Goal: Information Seeking & Learning: Learn about a topic

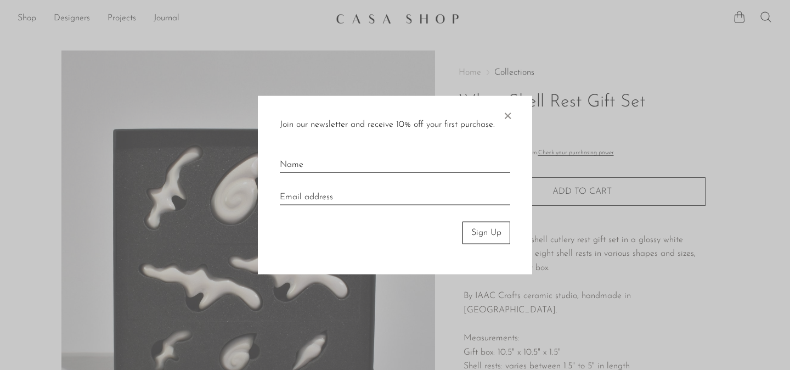
click at [504, 112] on span "×" at bounding box center [507, 113] width 11 height 35
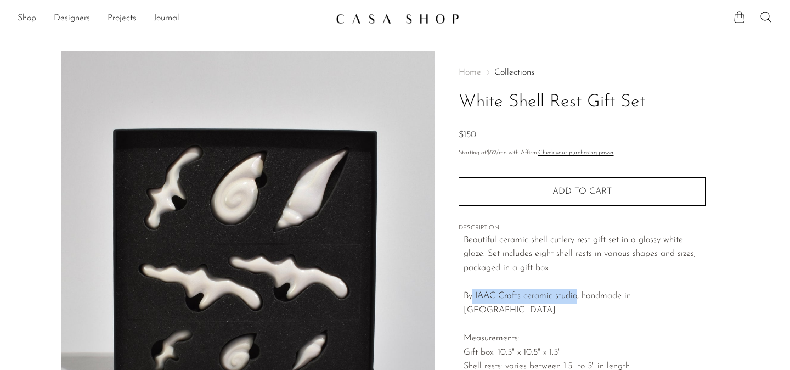
drag, startPoint x: 472, startPoint y: 294, endPoint x: 576, endPoint y: 296, distance: 103.2
click at [576, 296] on p "Beautiful ceramic shell cutlery rest gift set in a glossy white glaze. Set incl…" at bounding box center [585, 303] width 242 height 140
copy p "IAAC Crafts ceramic studio"
